Goal: Contribute content

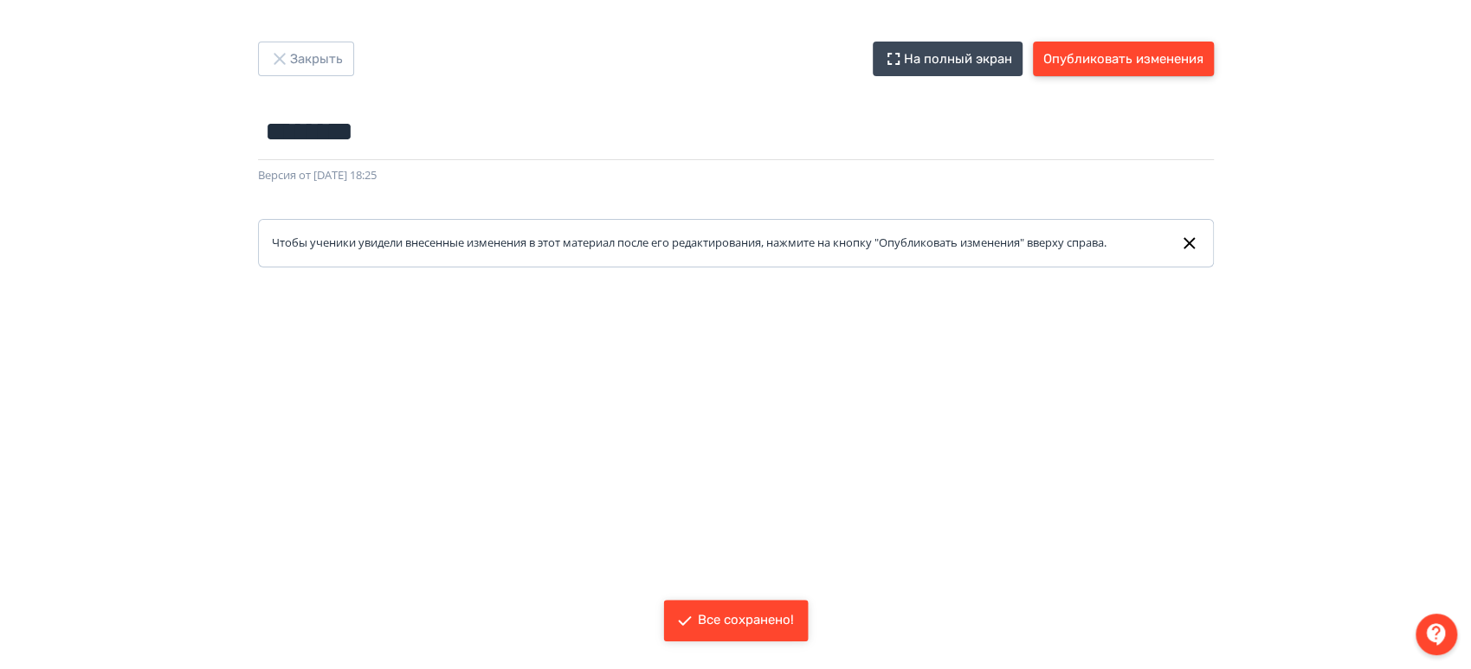
click at [1134, 51] on button "Опубликовать изменения" at bounding box center [1123, 59] width 181 height 35
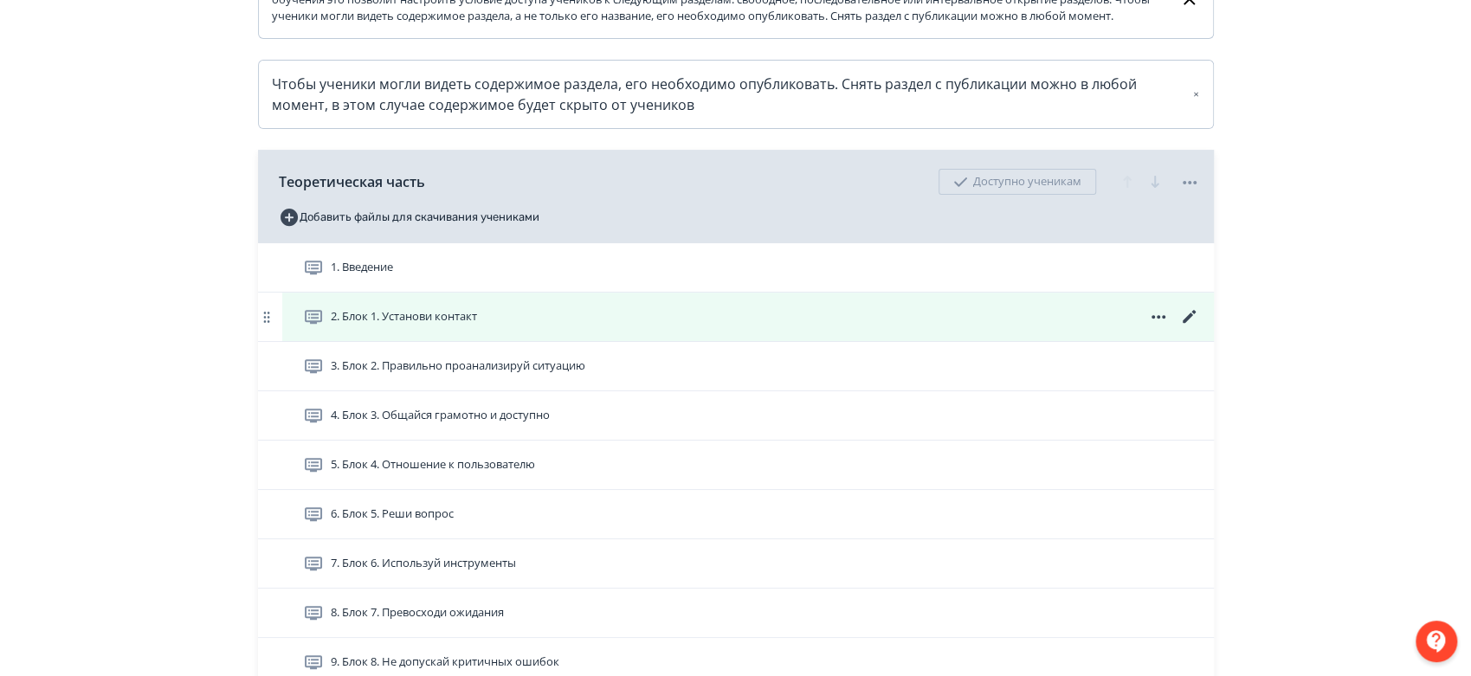
scroll to position [384, 0]
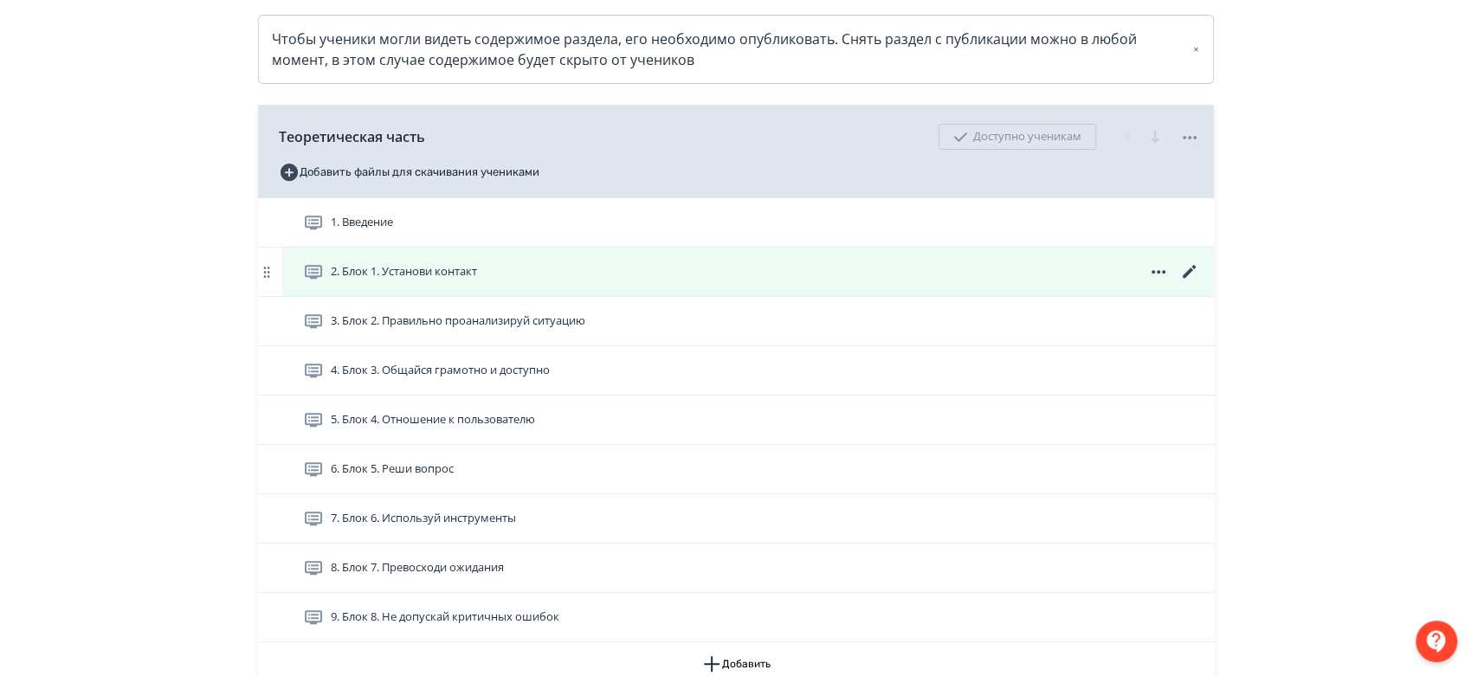
click at [1191, 282] on icon at bounding box center [1189, 271] width 21 height 21
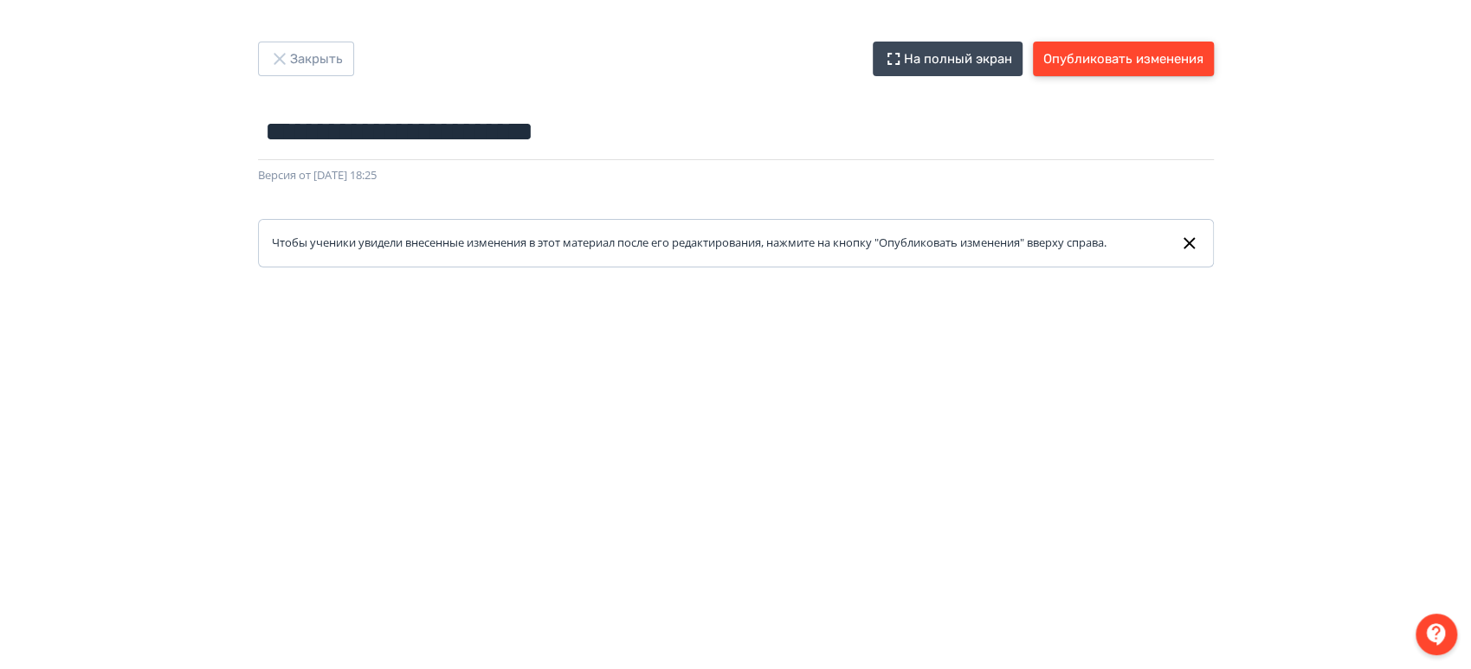
click at [1138, 49] on button "Опубликовать изменения" at bounding box center [1123, 59] width 181 height 35
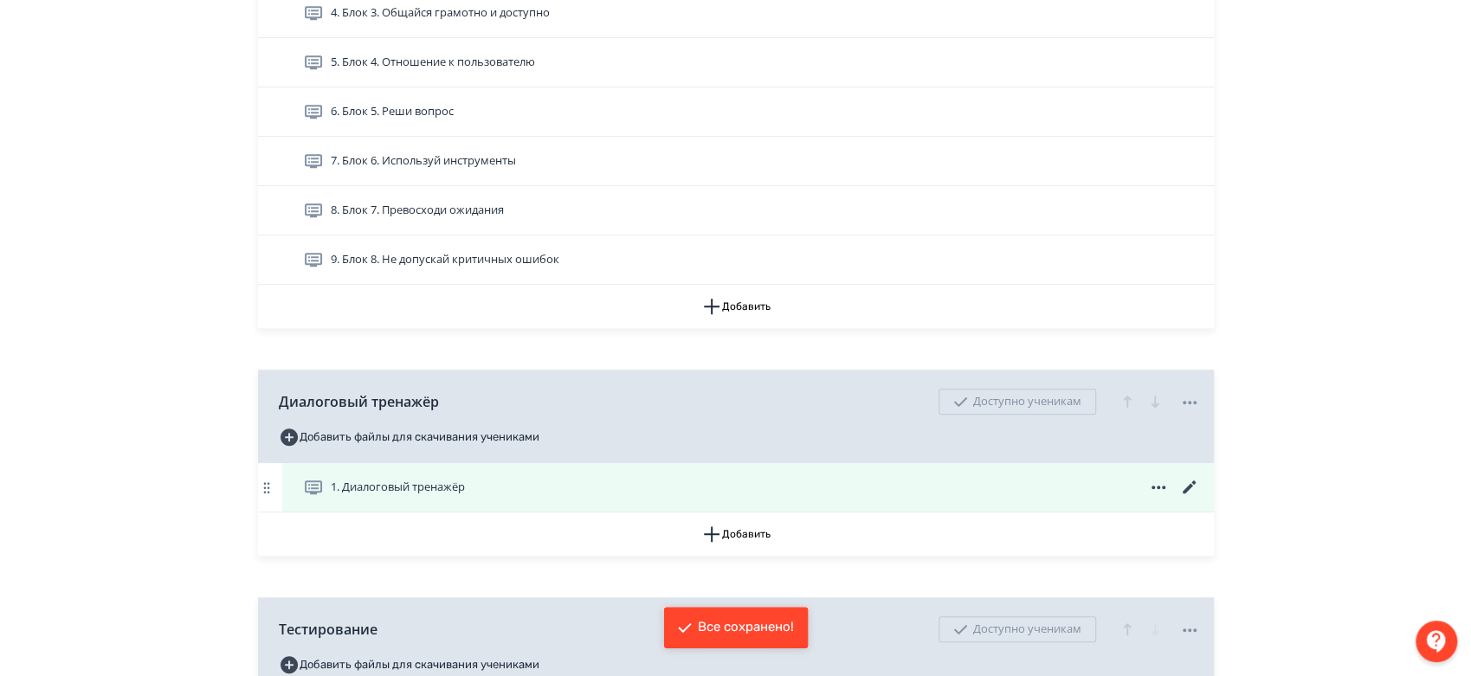
scroll to position [962, 0]
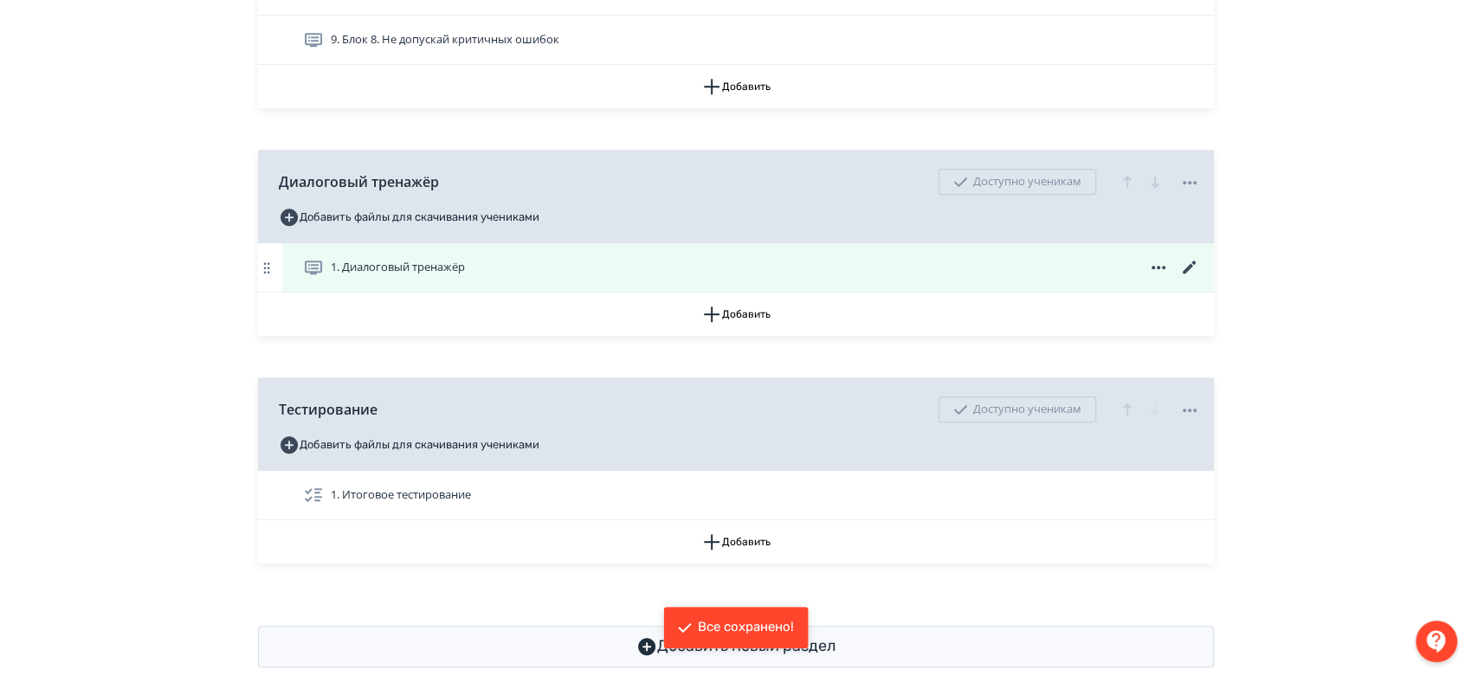
click at [1196, 278] on icon at bounding box center [1189, 267] width 21 height 21
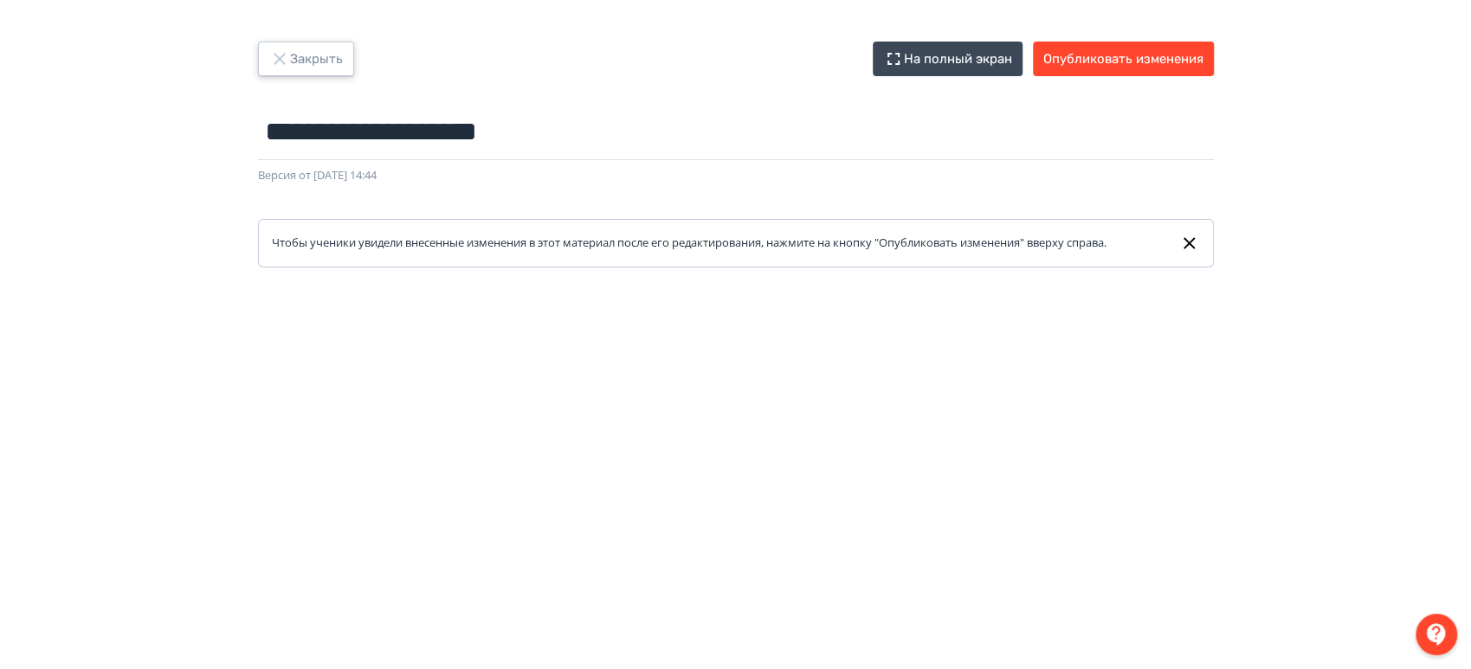
click at [270, 46] on button "Закрыть" at bounding box center [306, 59] width 96 height 35
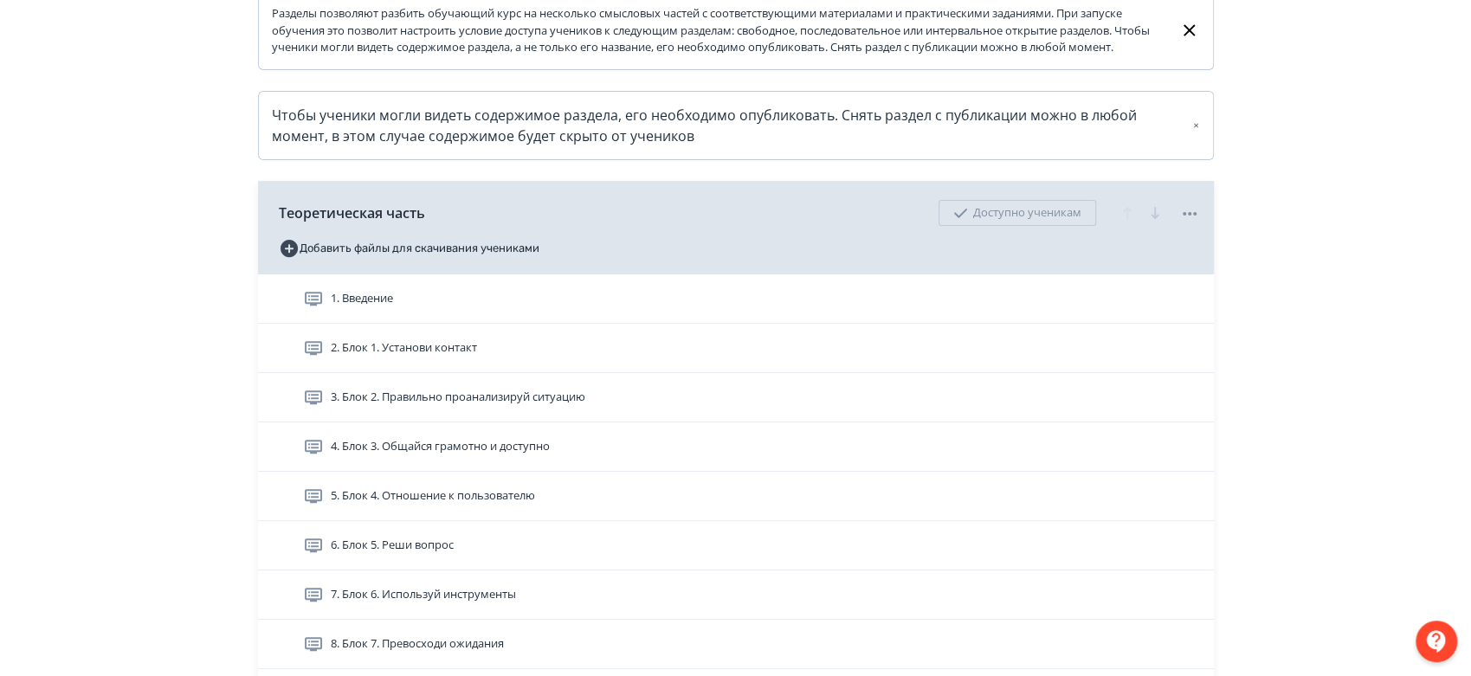
scroll to position [384, 0]
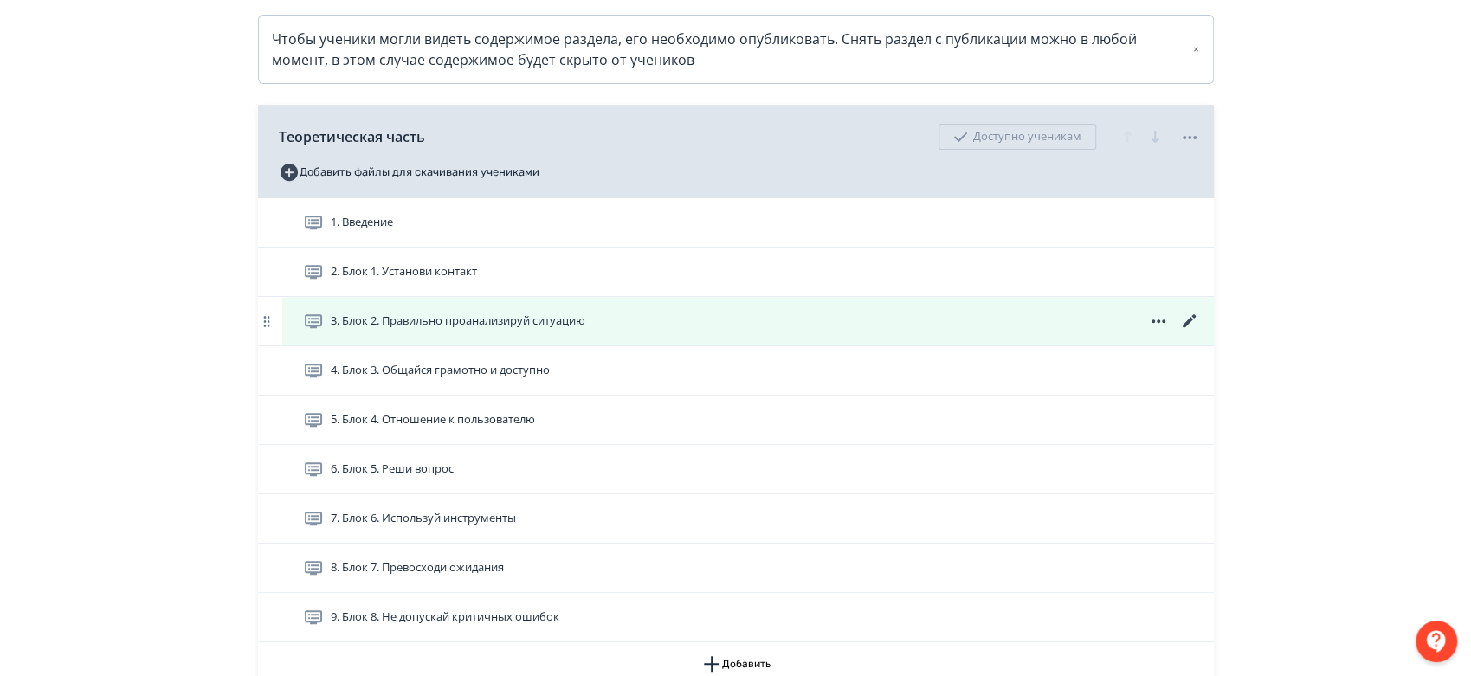
click at [1190, 327] on icon at bounding box center [1188, 320] width 13 height 13
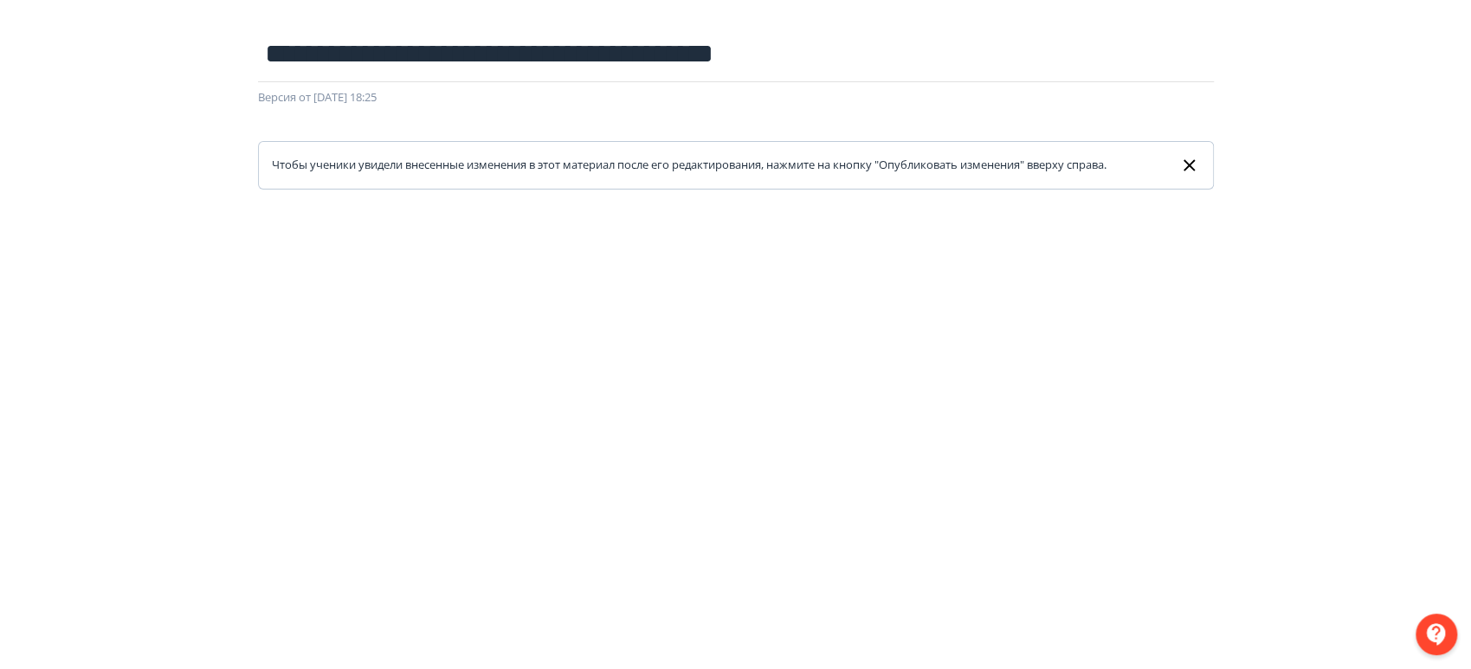
scroll to position [192, 0]
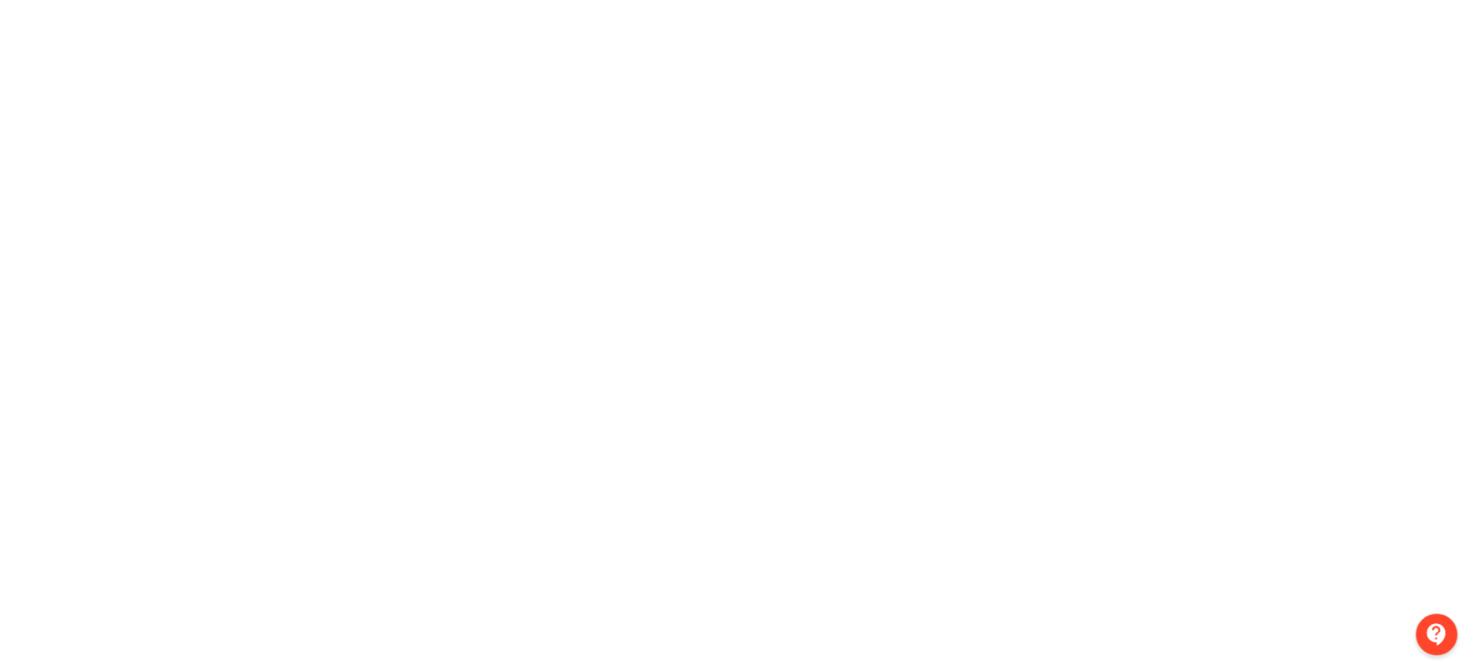
scroll to position [388, 0]
